Goal: Information Seeking & Learning: Learn about a topic

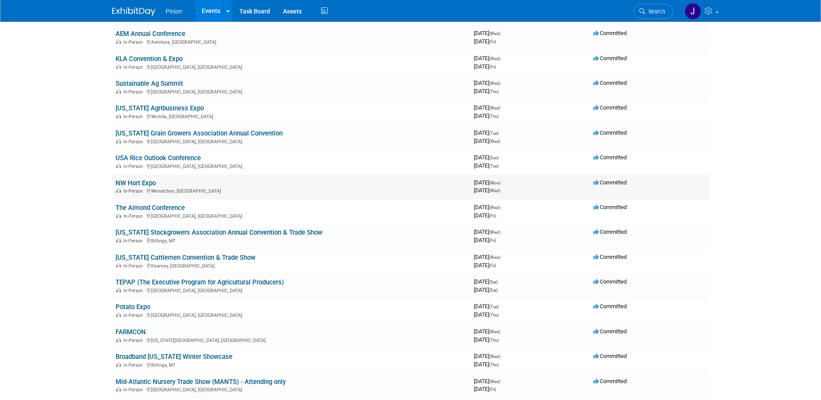
scroll to position [563, 0]
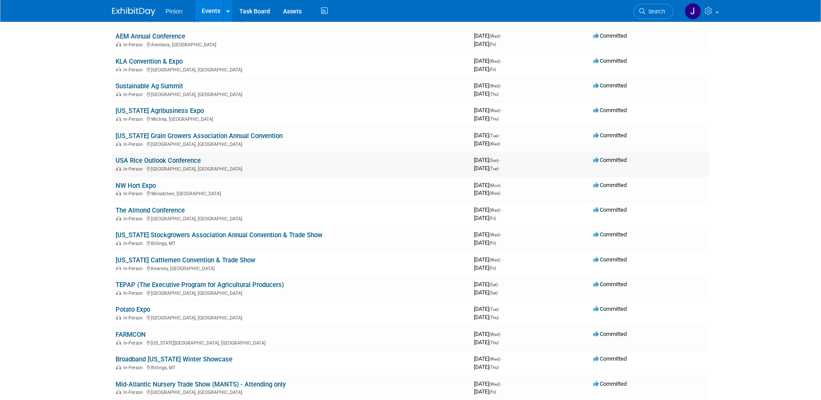
click at [141, 157] on link "USA Rice Outlook Conference" at bounding box center [158, 161] width 85 height 8
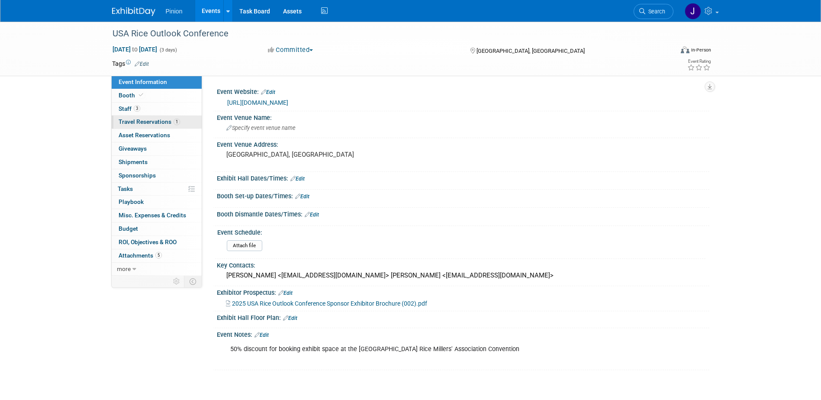
click at [134, 120] on span "Travel Reservations 1" at bounding box center [149, 121] width 61 height 7
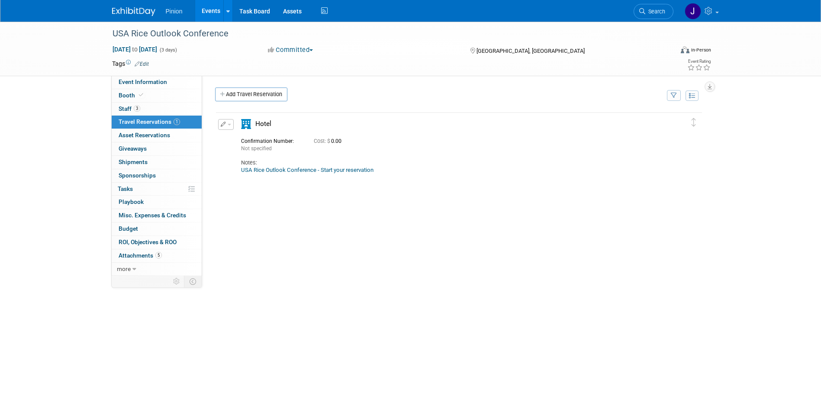
click at [127, 9] on img at bounding box center [133, 11] width 43 height 9
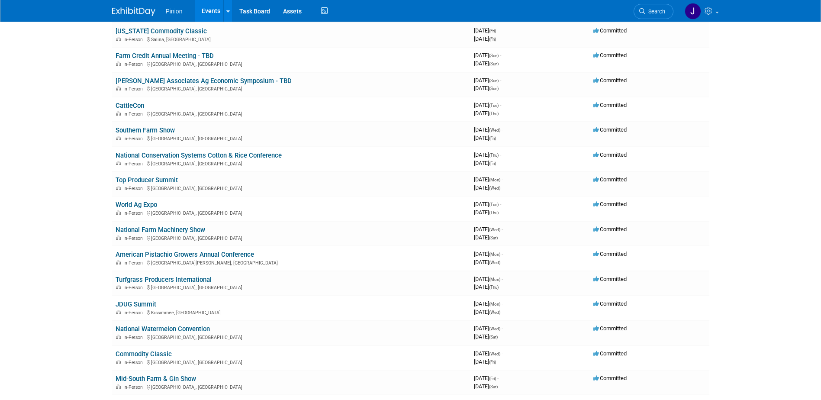
scroll to position [1266, 0]
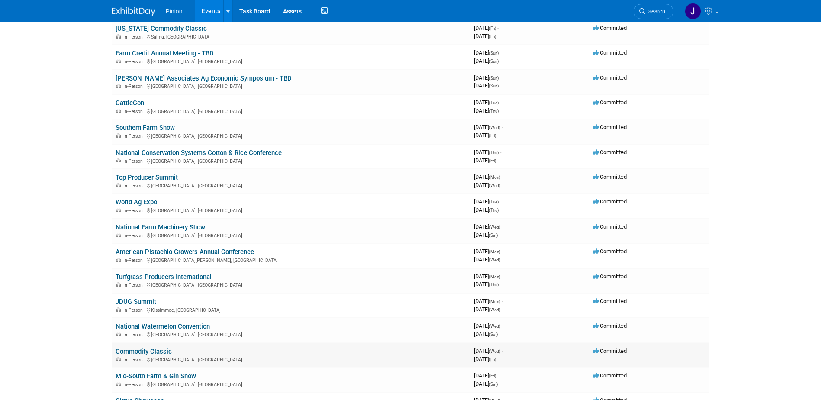
click at [157, 350] on link "Commodity Classic" at bounding box center [144, 351] width 56 height 8
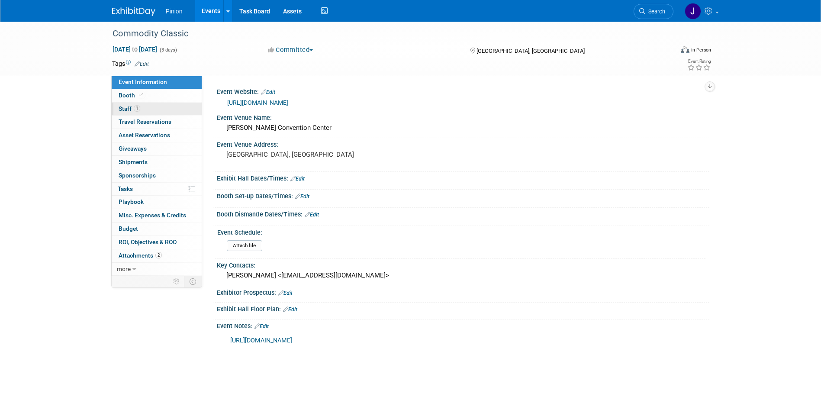
click at [148, 108] on link "1 Staff 1" at bounding box center [157, 109] width 90 height 13
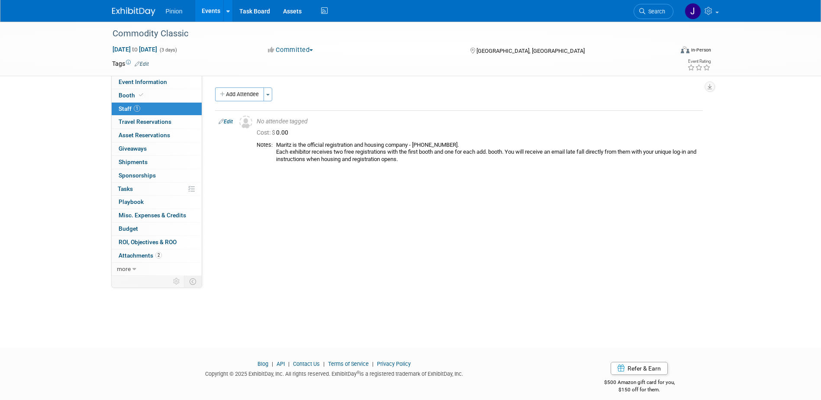
click at [122, 8] on img at bounding box center [133, 11] width 43 height 9
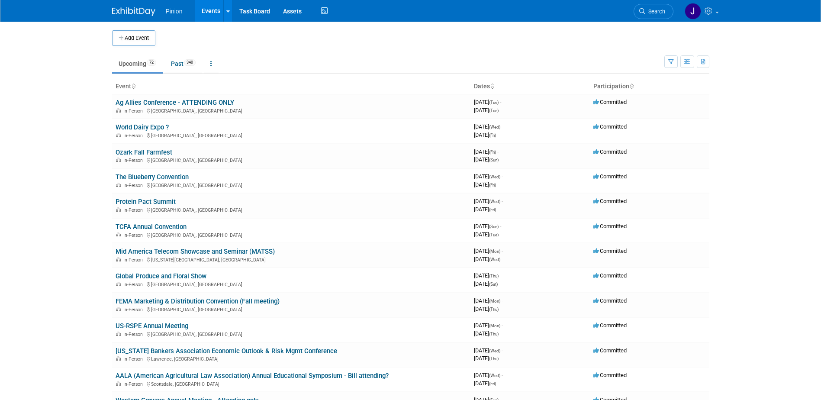
click at [133, 88] on icon at bounding box center [133, 87] width 4 height 6
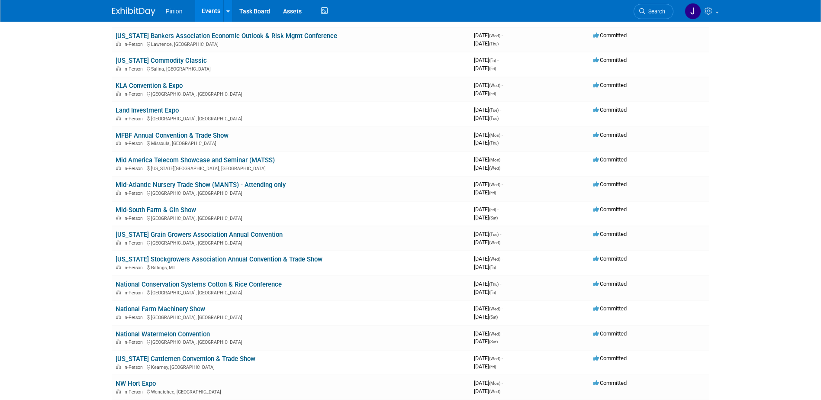
scroll to position [818, 0]
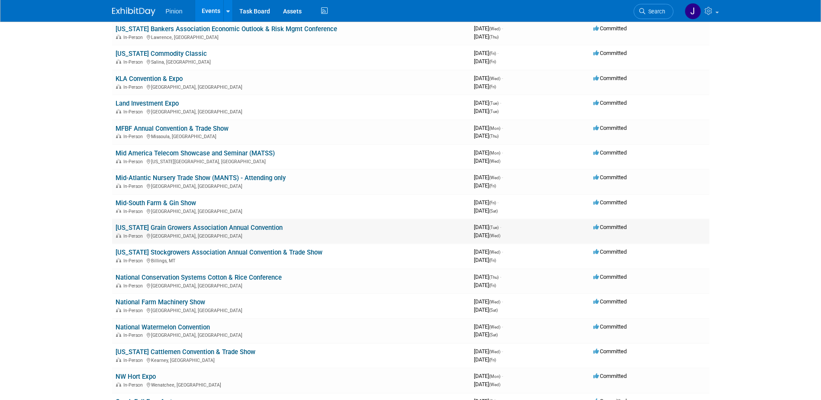
click at [174, 225] on link "[US_STATE] Grain Growers Association Annual Convention" at bounding box center [199, 228] width 167 height 8
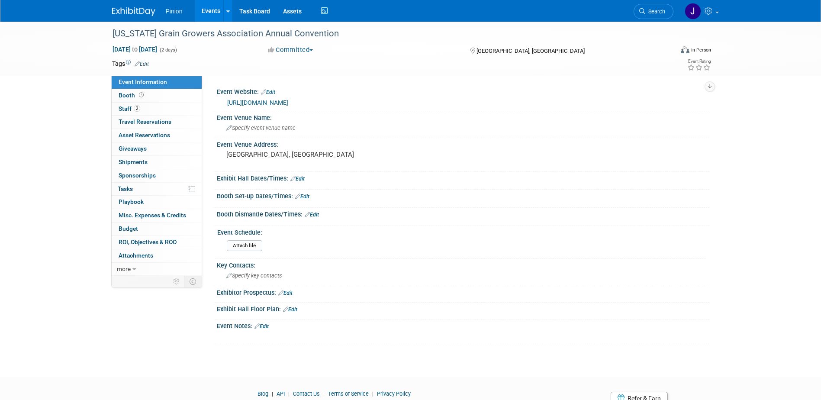
click at [139, 7] on img at bounding box center [133, 11] width 43 height 9
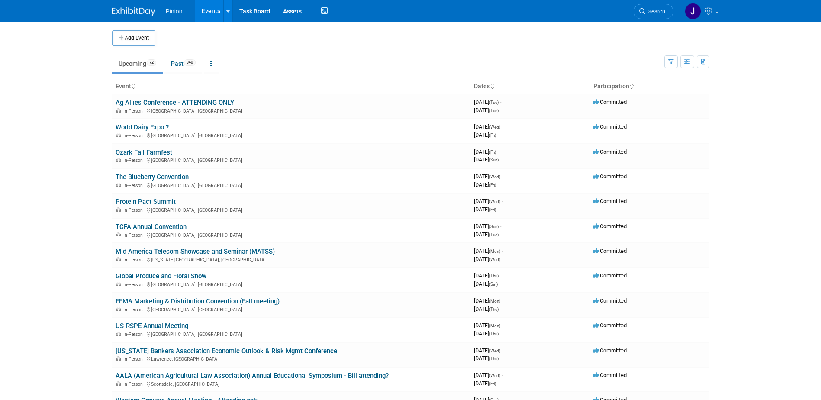
drag, startPoint x: 135, startPoint y: 85, endPoint x: 128, endPoint y: 93, distance: 11.0
click at [135, 85] on icon at bounding box center [133, 87] width 4 height 6
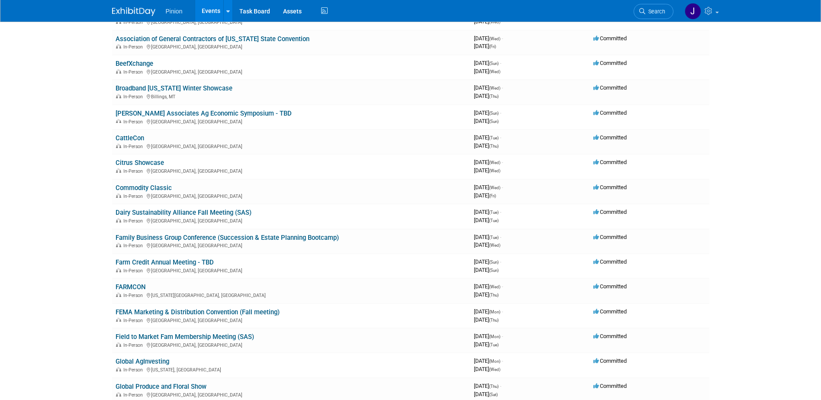
scroll to position [318, 0]
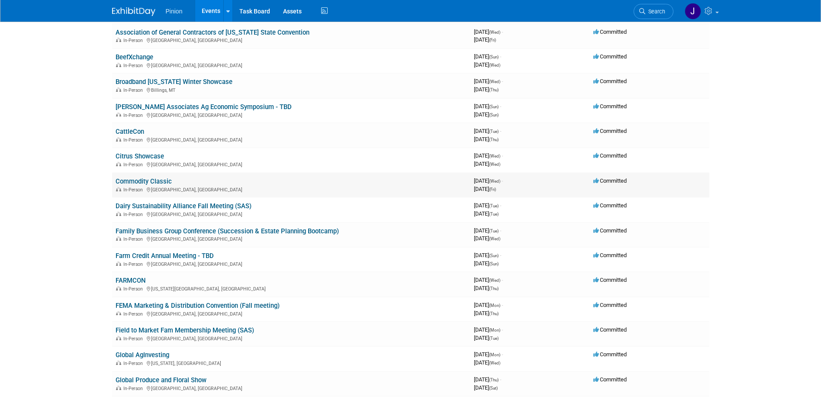
click at [152, 180] on link "Commodity Classic" at bounding box center [144, 181] width 56 height 8
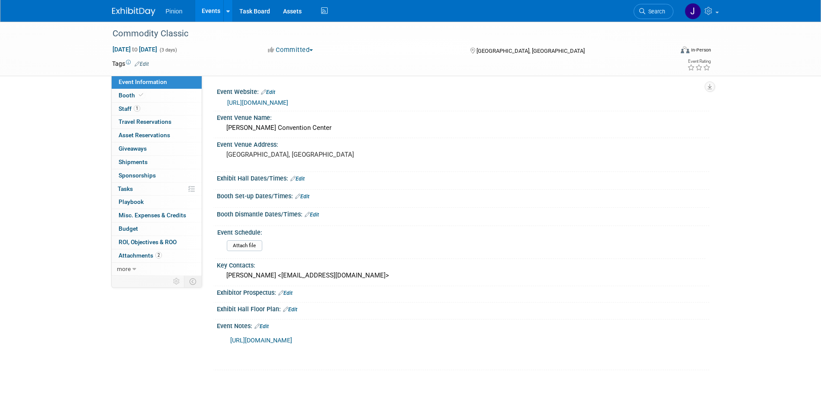
click at [286, 338] on link "https://s15.a2zinc.net/clients/commodityclassic/2026/Public/eventmap.aspx?shMod…" at bounding box center [261, 340] width 62 height 7
